Goal: Find specific page/section: Find specific page/section

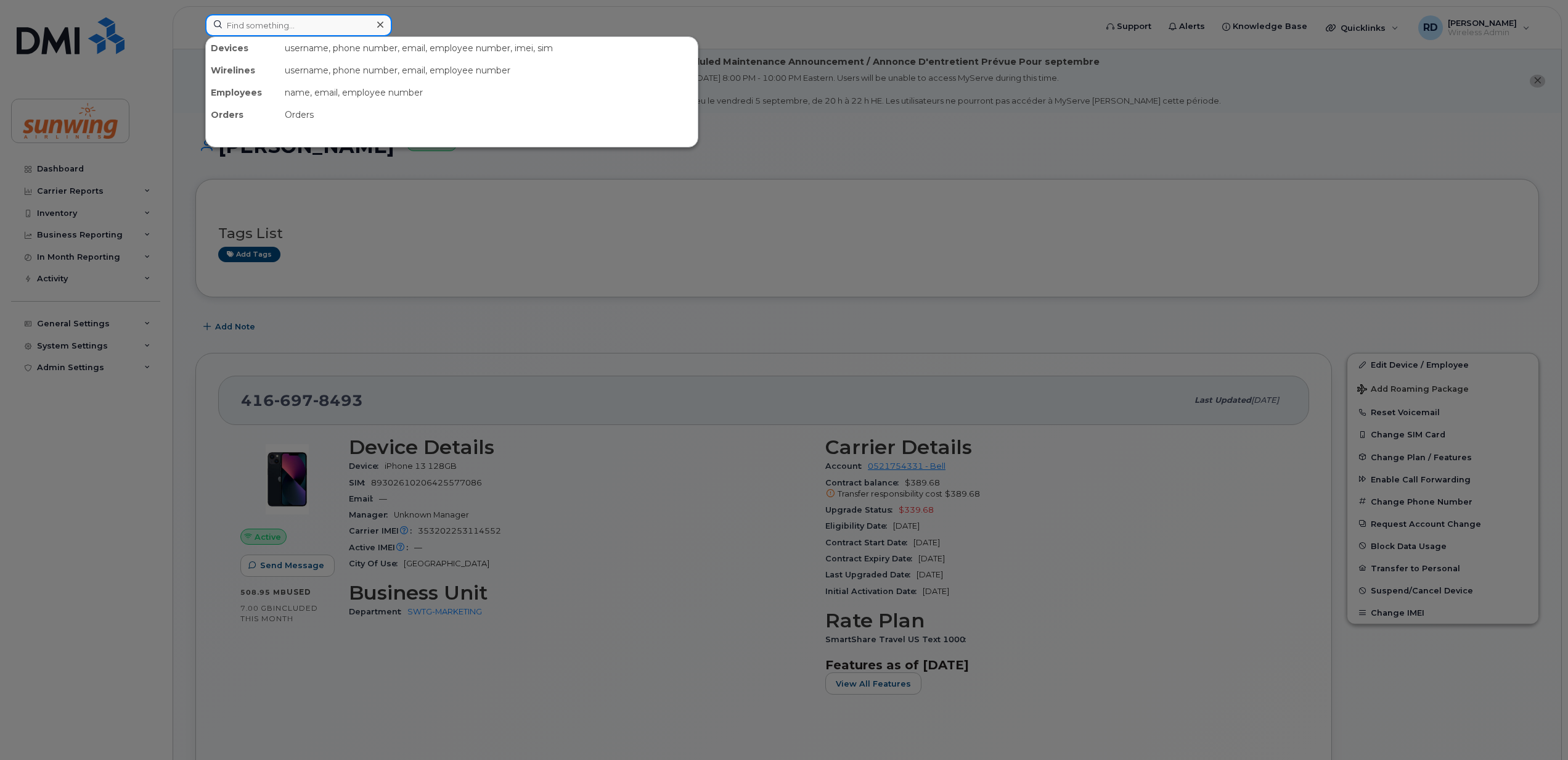
click at [288, 25] on input at bounding box center [298, 25] width 187 height 22
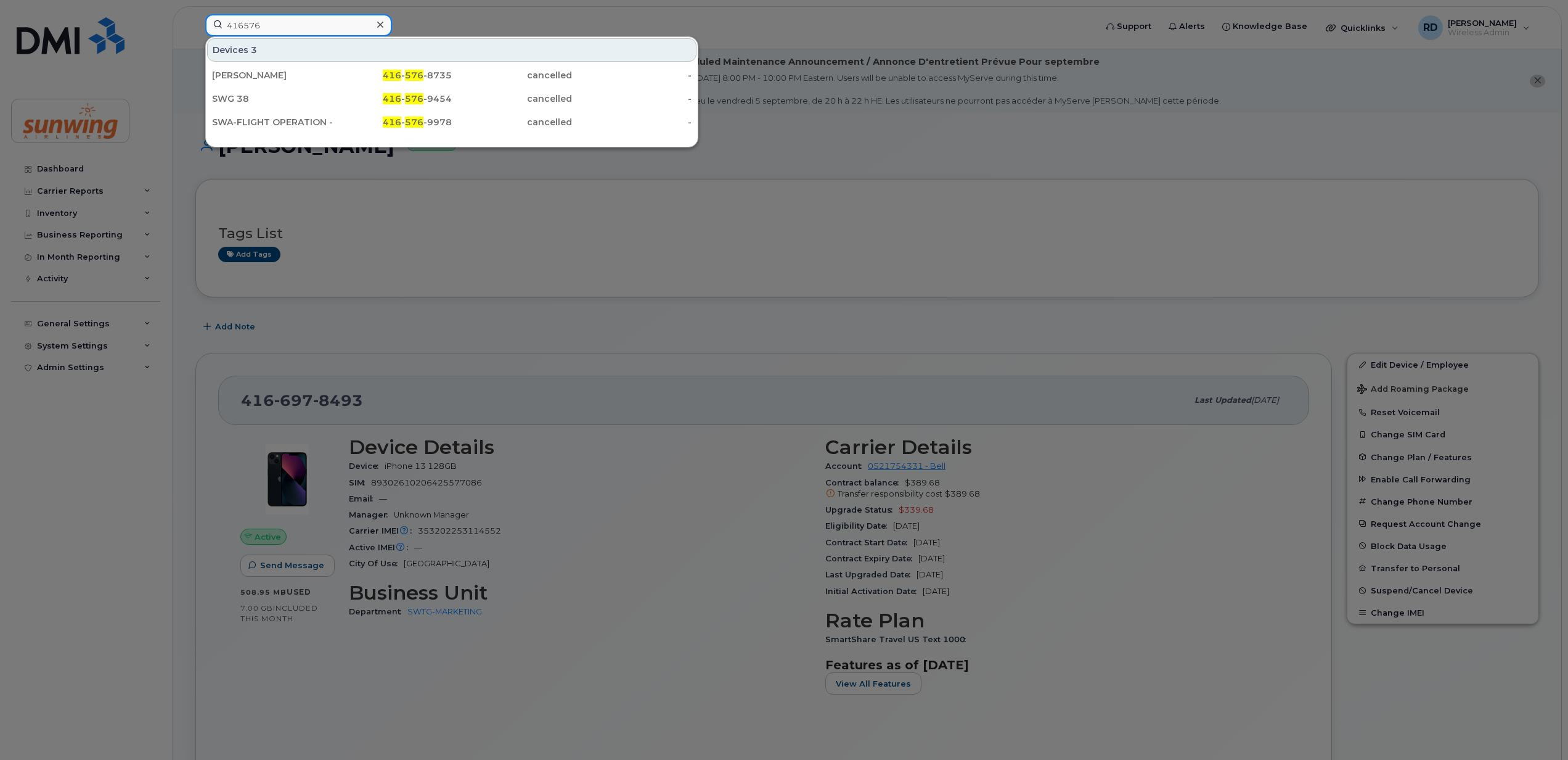
click at [274, 21] on input "416576" at bounding box center [298, 25] width 187 height 22
type input "416524"
click at [259, 65] on link "Aj Alegro 416 - 524 -9430 active -" at bounding box center [452, 75] width 490 height 22
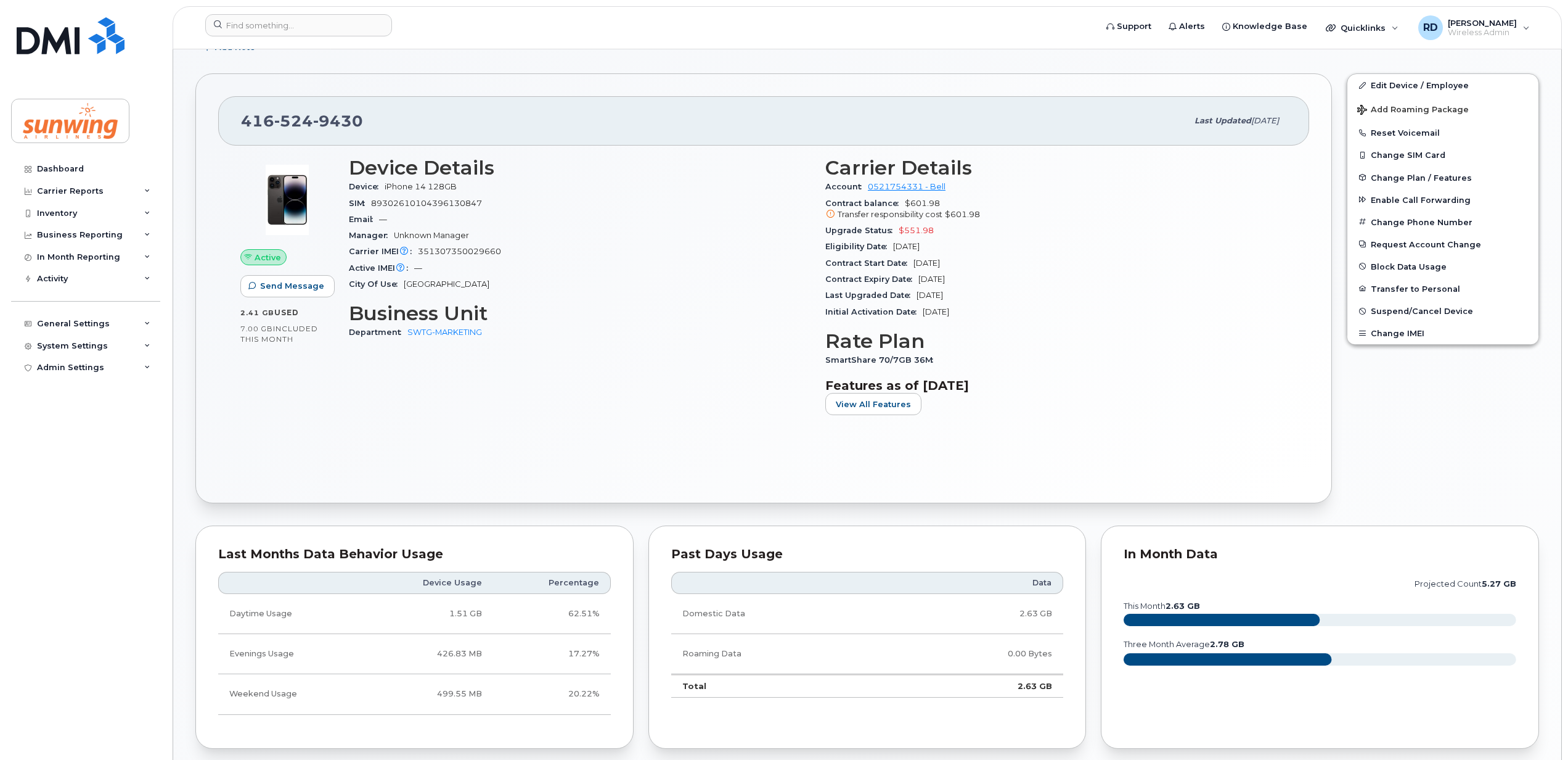
scroll to position [246, 0]
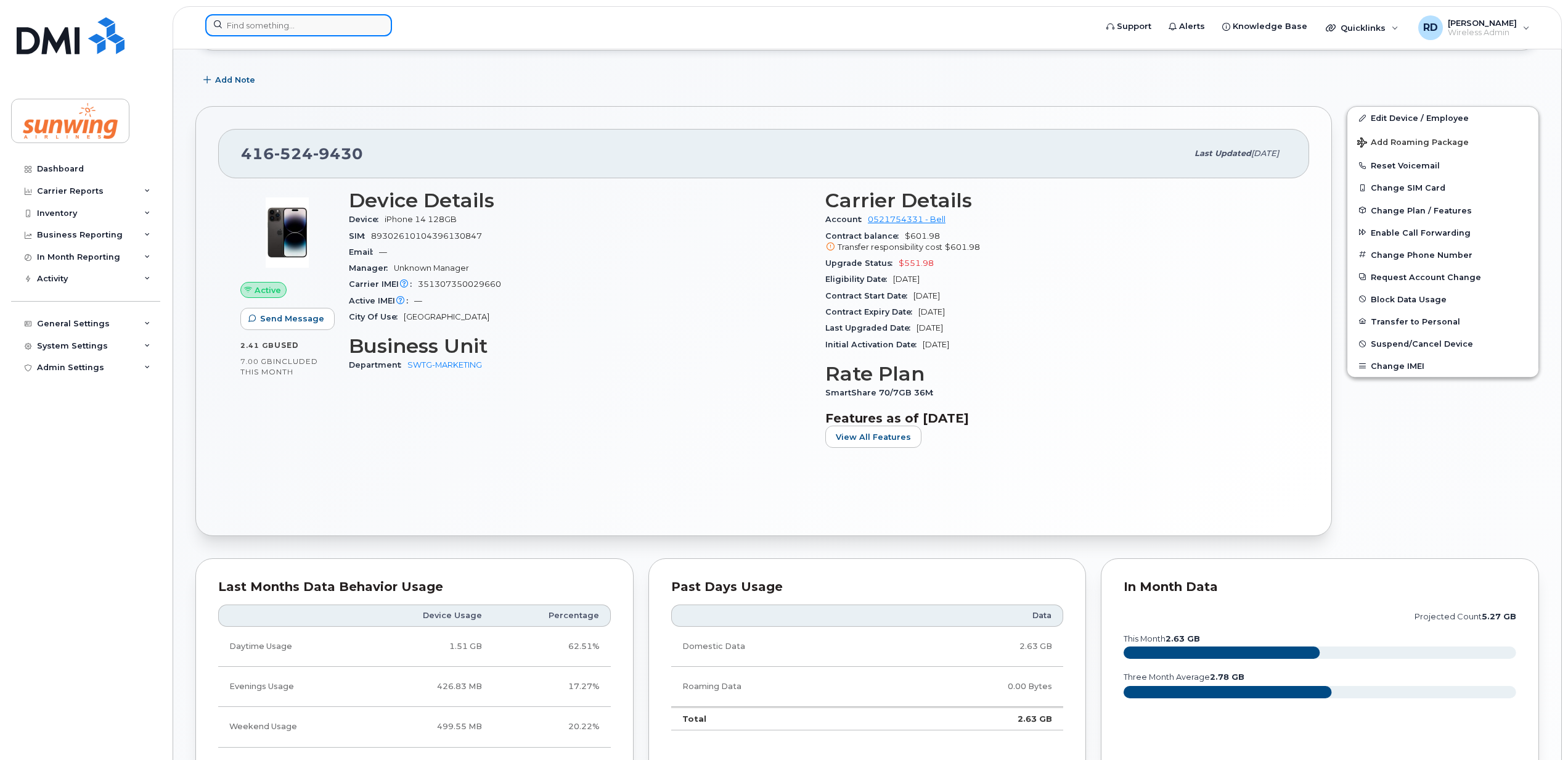
click at [309, 24] on input at bounding box center [298, 25] width 187 height 22
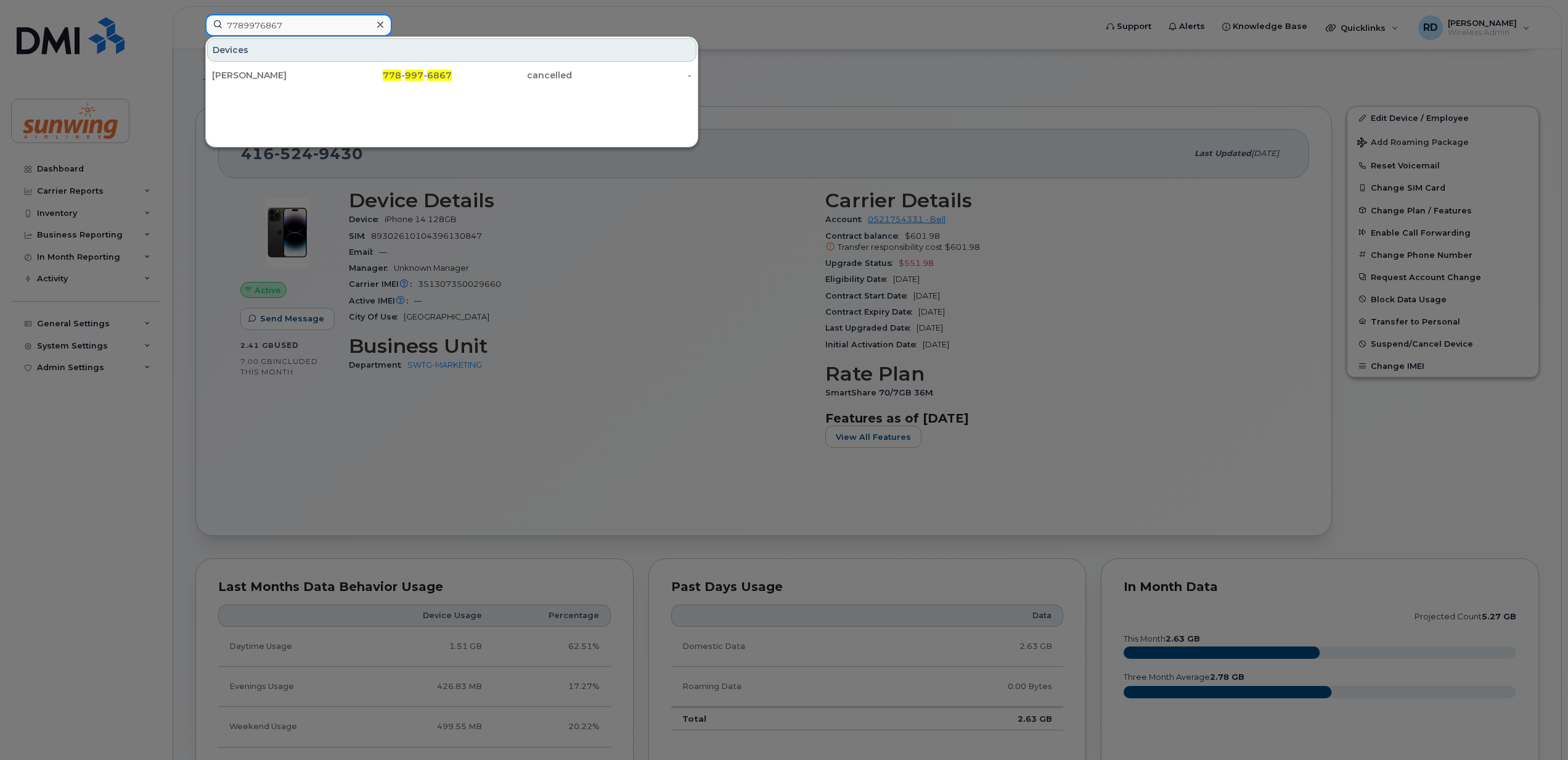
drag, startPoint x: 307, startPoint y: 23, endPoint x: 171, endPoint y: 25, distance: 136.0
click at [196, 25] on div "7789976867 Devices Sofia Ferreira 778 - 997 - 6867 cancelled -" at bounding box center [646, 28] width 902 height 27
drag, startPoint x: 306, startPoint y: 21, endPoint x: 87, endPoint y: 3, distance: 219.7
click at [196, 15] on div "6473898847 Devices Prabhleen Banga 647 - 389 - 8847 cancelled -" at bounding box center [646, 28] width 902 height 27
type input "416697"
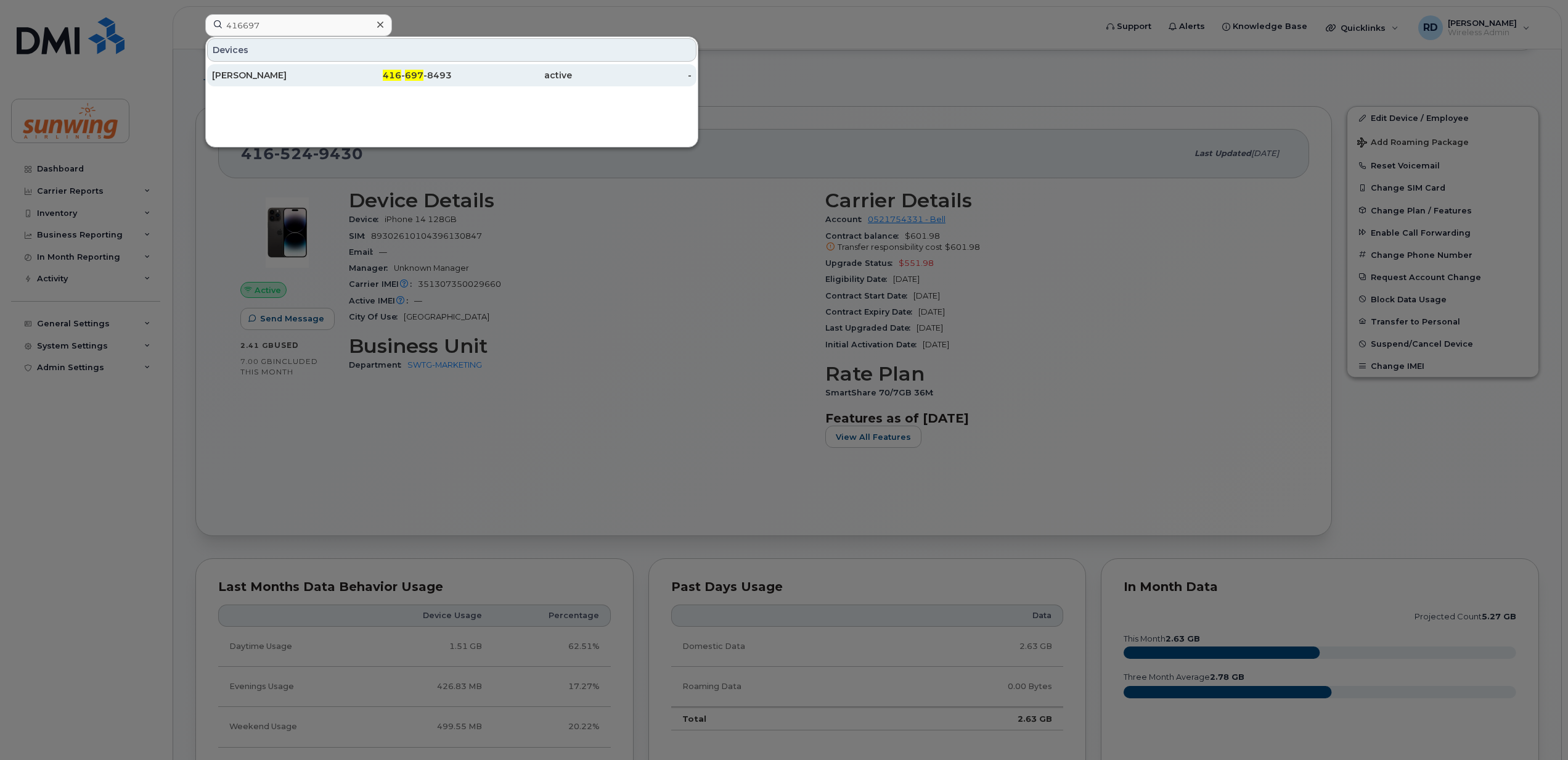
drag, startPoint x: 262, startPoint y: 79, endPoint x: 283, endPoint y: 82, distance: 21.2
click at [262, 79] on div "[PERSON_NAME]" at bounding box center [272, 75] width 120 height 13
